Goal: Find specific page/section

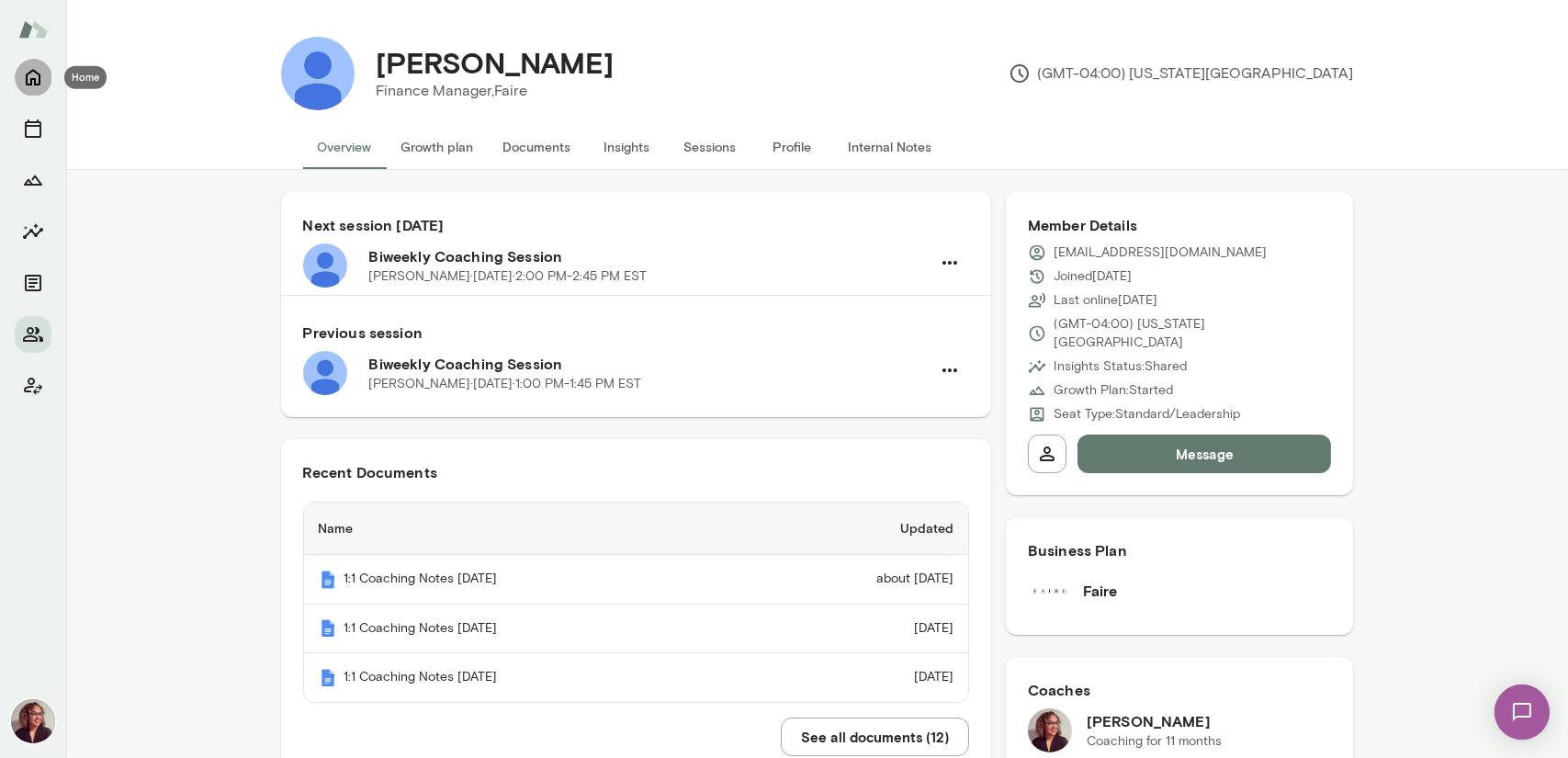
click at [44, 77] on button "Home" at bounding box center [33, 77] width 36 height 36
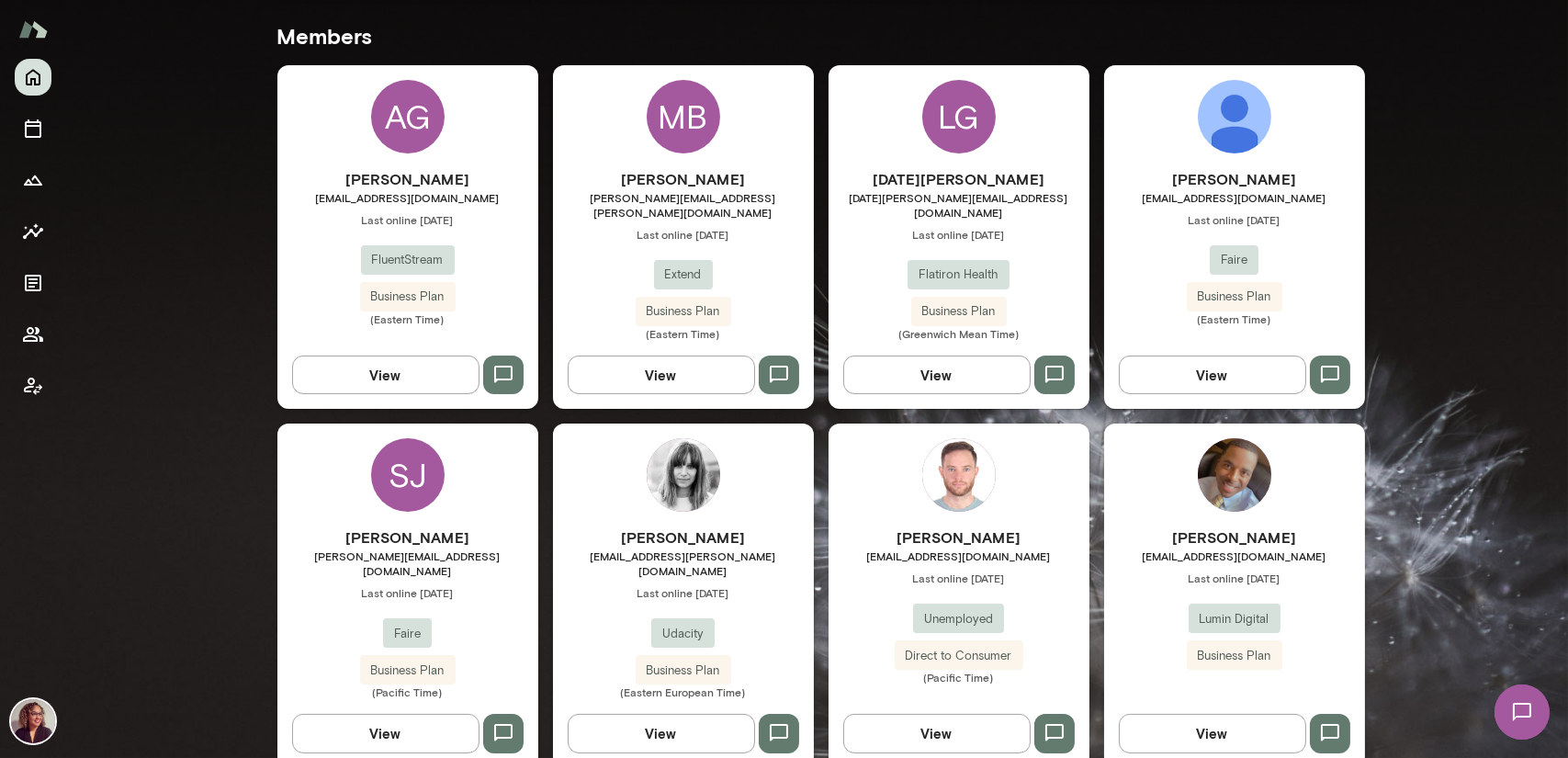
scroll to position [553, 0]
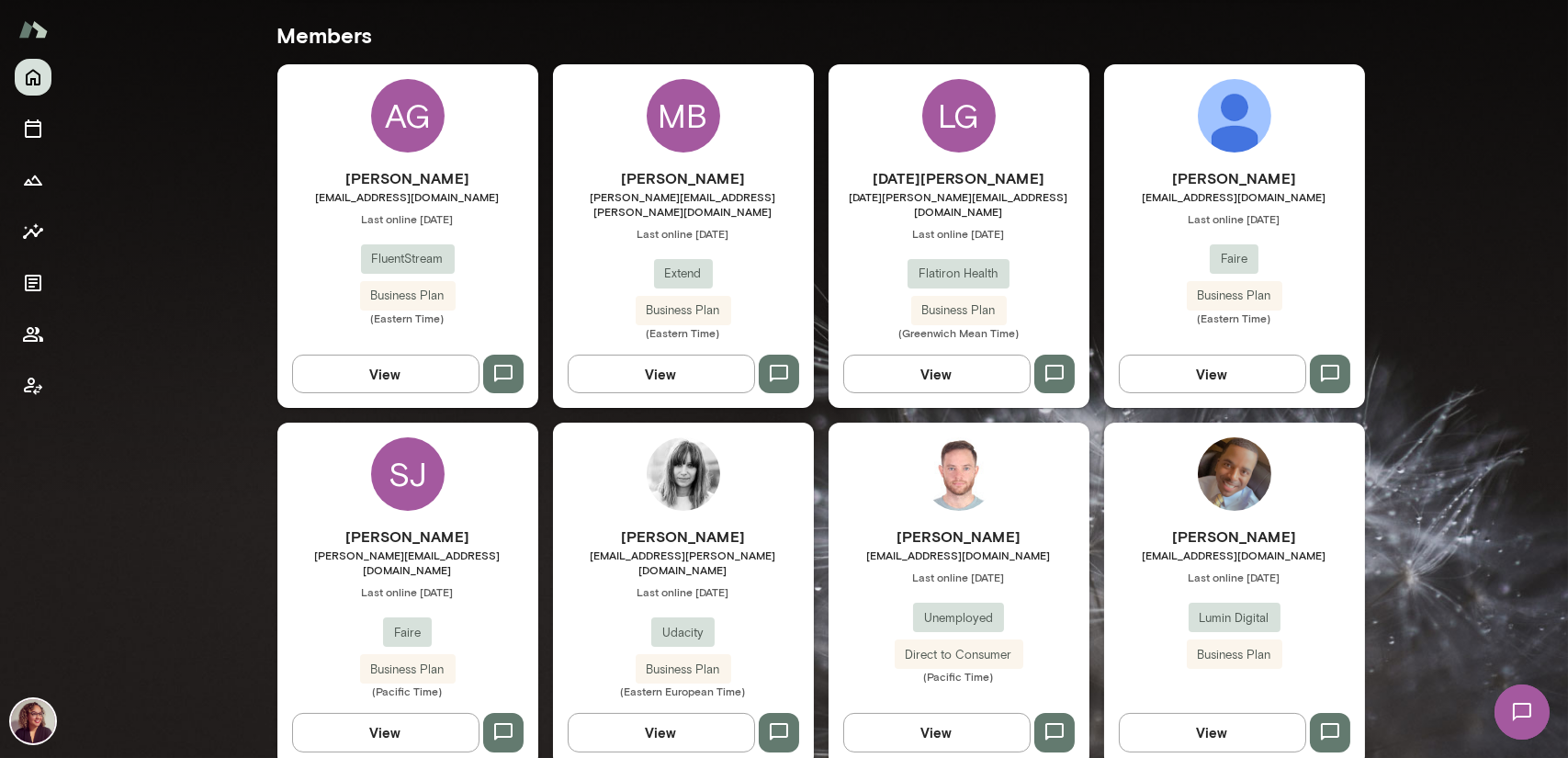
click at [1288, 501] on div "[PERSON_NAME] [EMAIL_ADDRESS][DOMAIN_NAME] Last online [DATE] Lumin Digital Bus…" at bounding box center [1235, 595] width 261 height 344
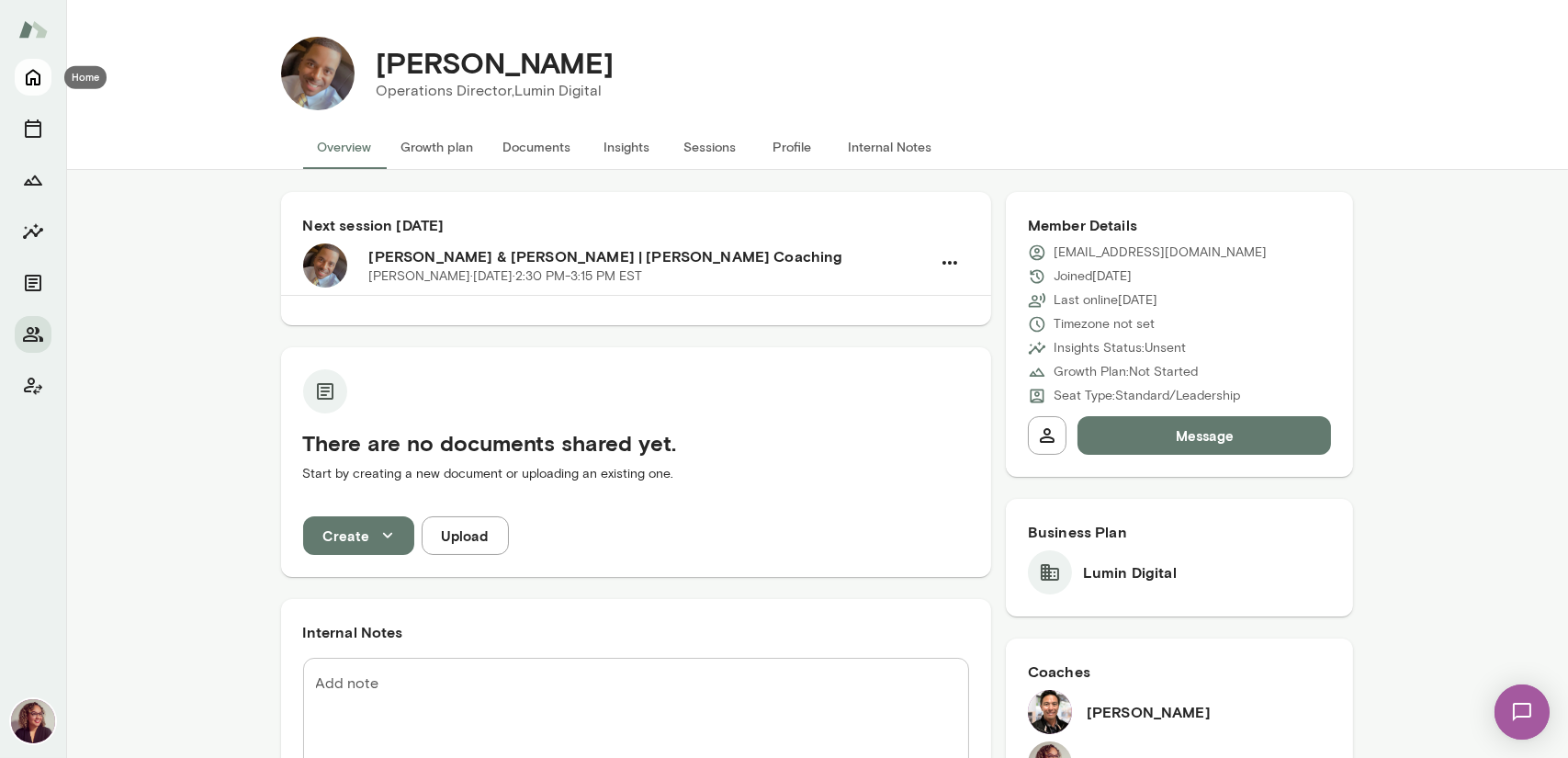
click at [41, 82] on icon "Home" at bounding box center [34, 77] width 22 height 22
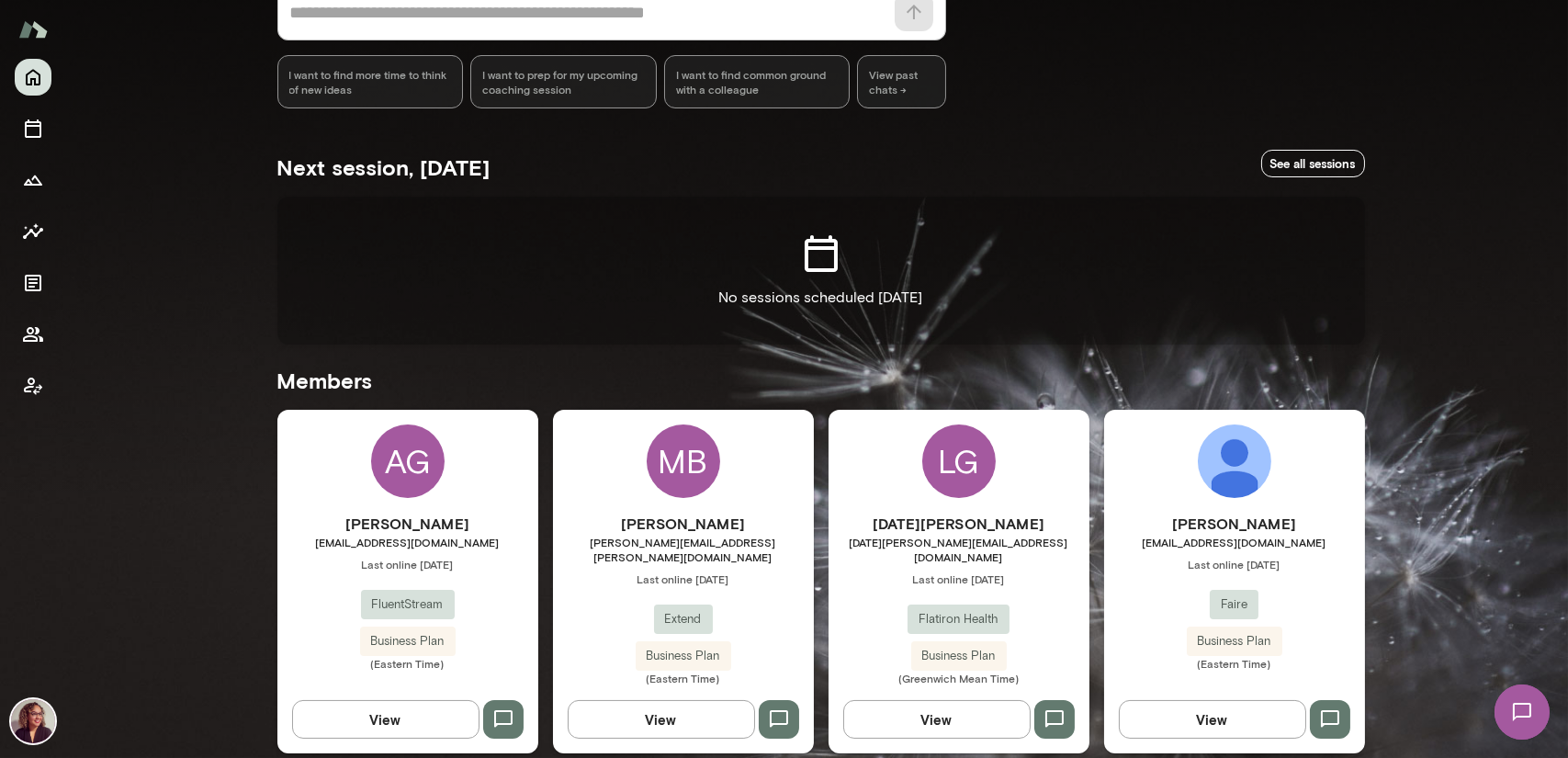
scroll to position [368, 0]
